Goal: Find specific page/section

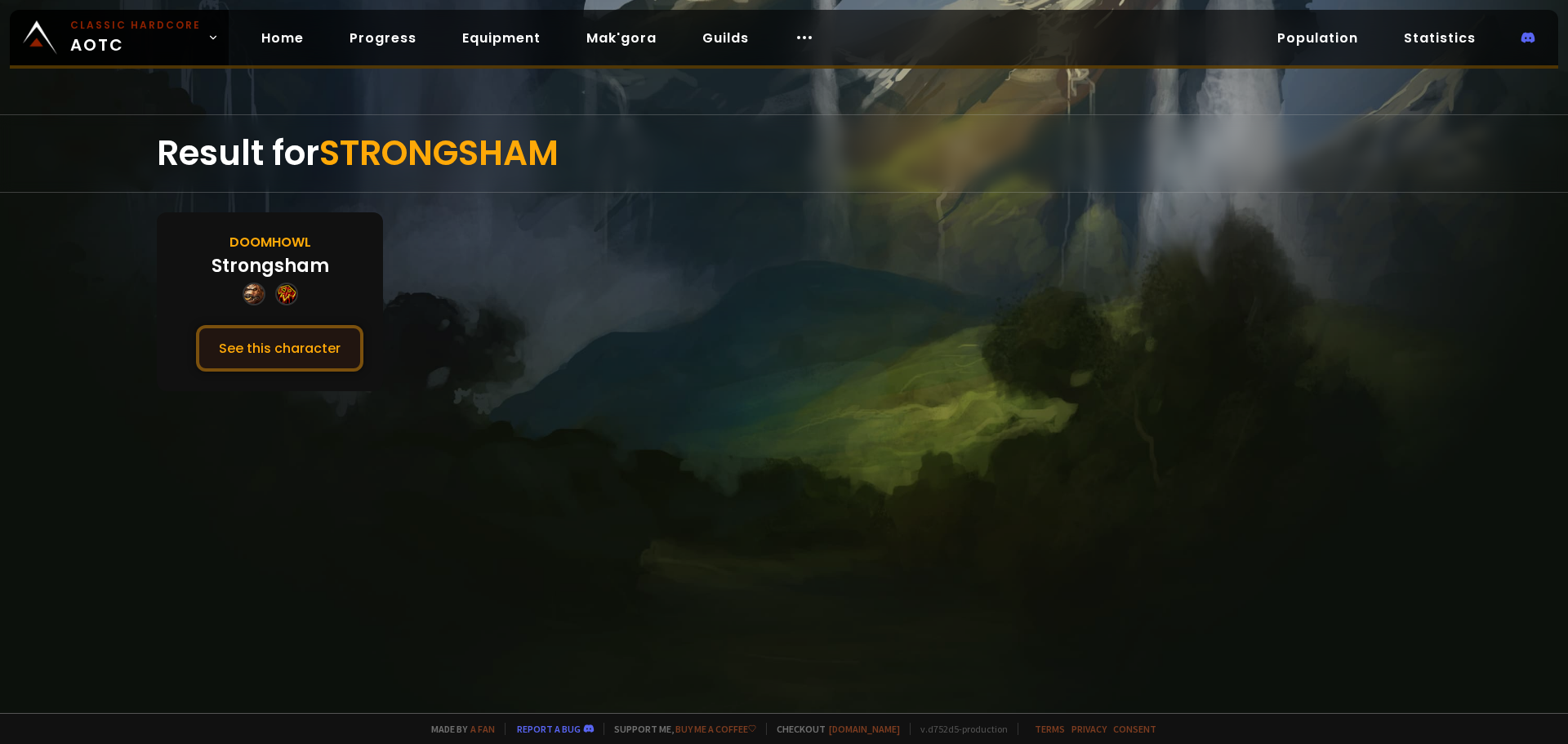
click at [286, 340] on button "See this character" at bounding box center [279, 348] width 168 height 47
drag, startPoint x: 156, startPoint y: 459, endPoint x: 319, endPoint y: 117, distance: 378.9
click at [156, 459] on div "Result for STRONGSHAM Doomhowl Strongsham See this character" at bounding box center [784, 413] width 1568 height 598
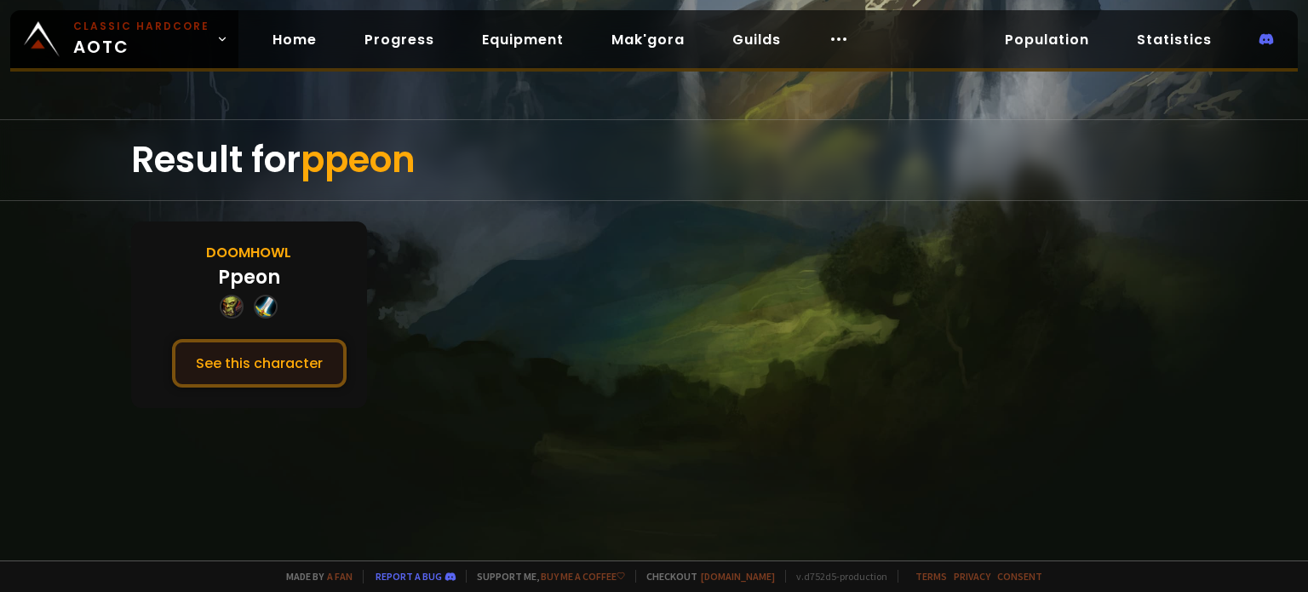
click at [240, 381] on button "See this character" at bounding box center [259, 363] width 175 height 49
